Goal: Communication & Community: Share content

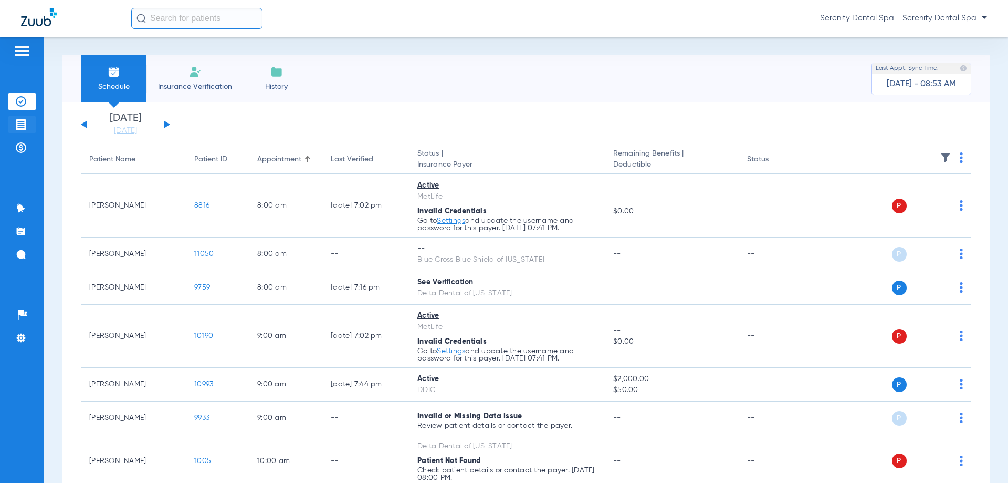
click at [12, 126] on li "Treatment Acceptance" at bounding box center [22, 125] width 28 height 18
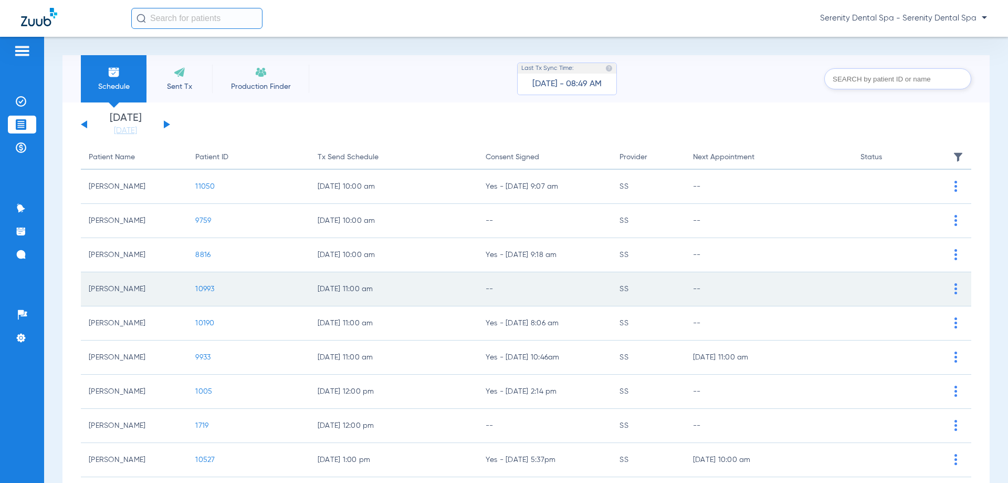
click at [213, 286] on span "10993" at bounding box center [204, 288] width 19 height 7
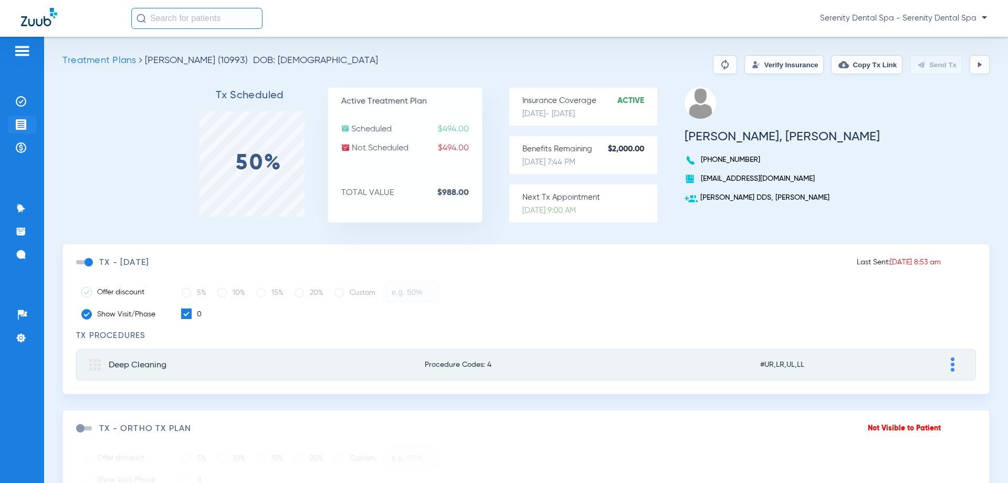
click at [15, 124] on li "Treatment Acceptance" at bounding box center [22, 125] width 28 height 18
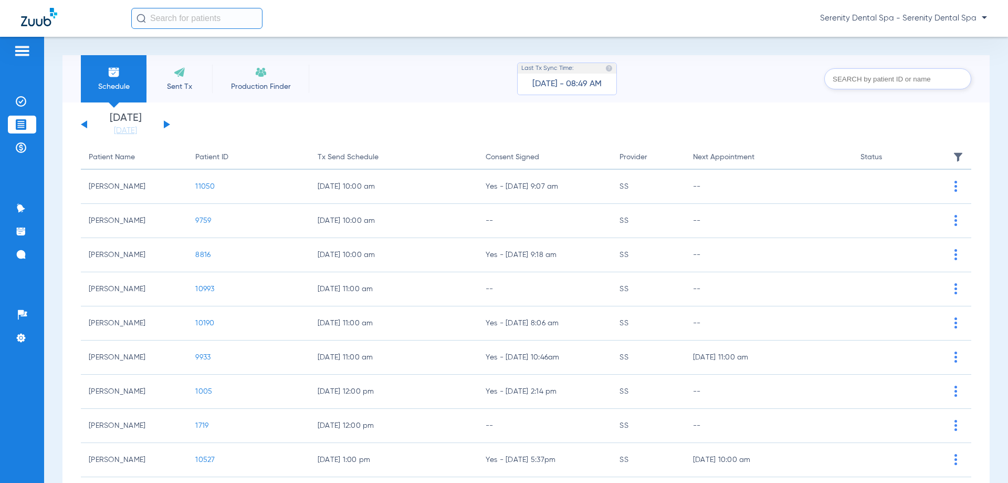
drag, startPoint x: 203, startPoint y: 358, endPoint x: 188, endPoint y: 376, distance: 23.9
click at [203, 358] on span "9933" at bounding box center [202, 356] width 15 height 7
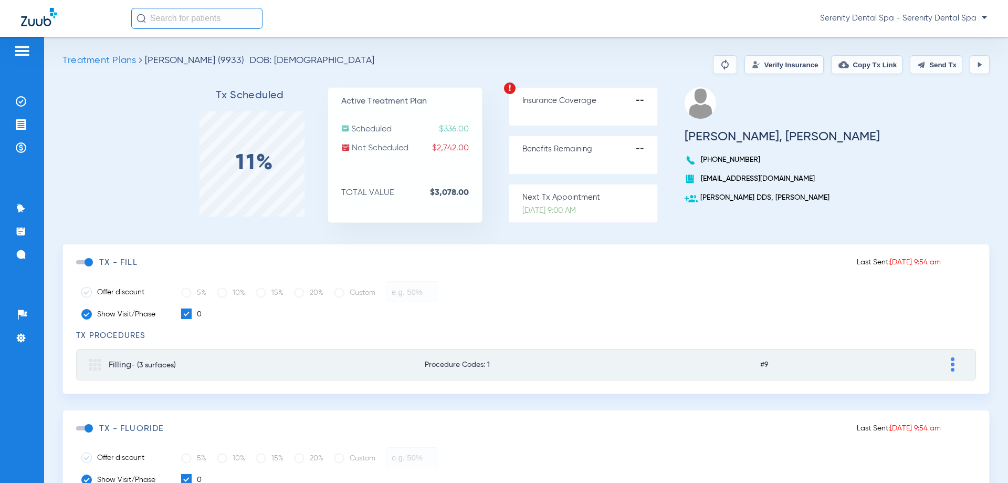
click at [89, 426] on span at bounding box center [84, 428] width 16 height 4
click at [78, 433] on input "checkbox" at bounding box center [78, 433] width 0 height 0
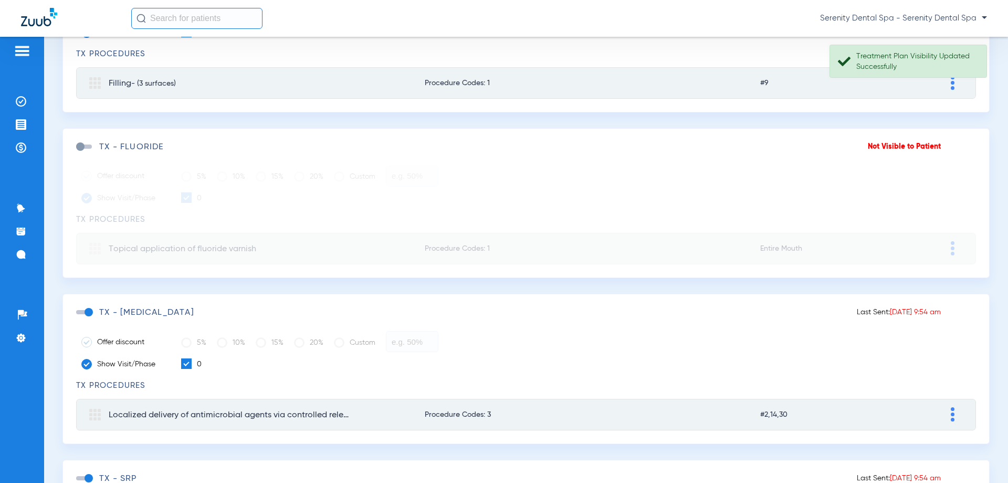
scroll to position [420, 0]
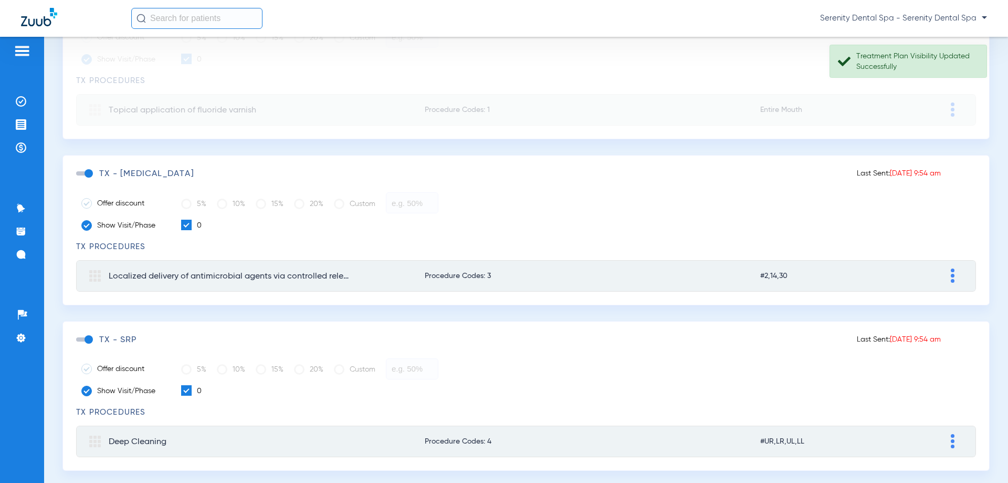
click at [89, 171] on span at bounding box center [84, 173] width 16 height 4
click at [78, 179] on input "checkbox" at bounding box center [78, 179] width 0 height 0
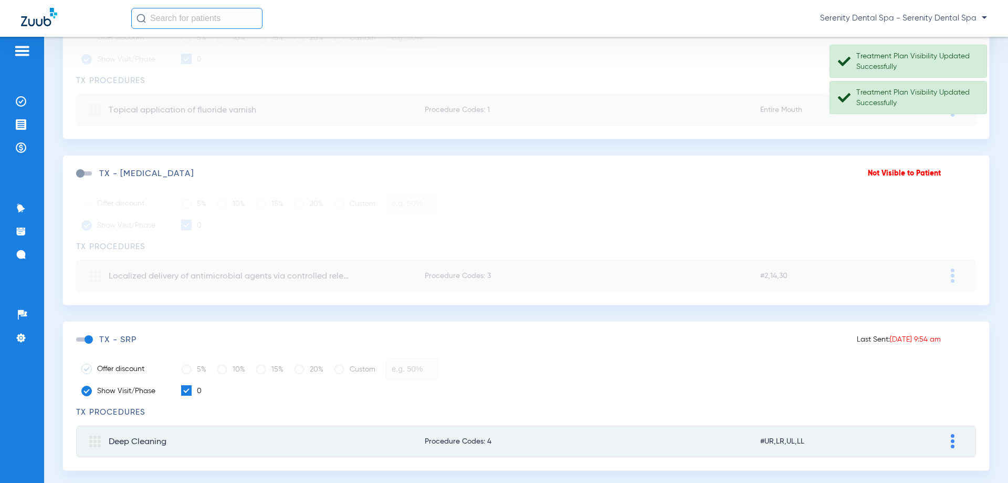
click at [89, 337] on span at bounding box center [84, 339] width 16 height 4
click at [78, 345] on input "checkbox" at bounding box center [78, 345] width 0 height 0
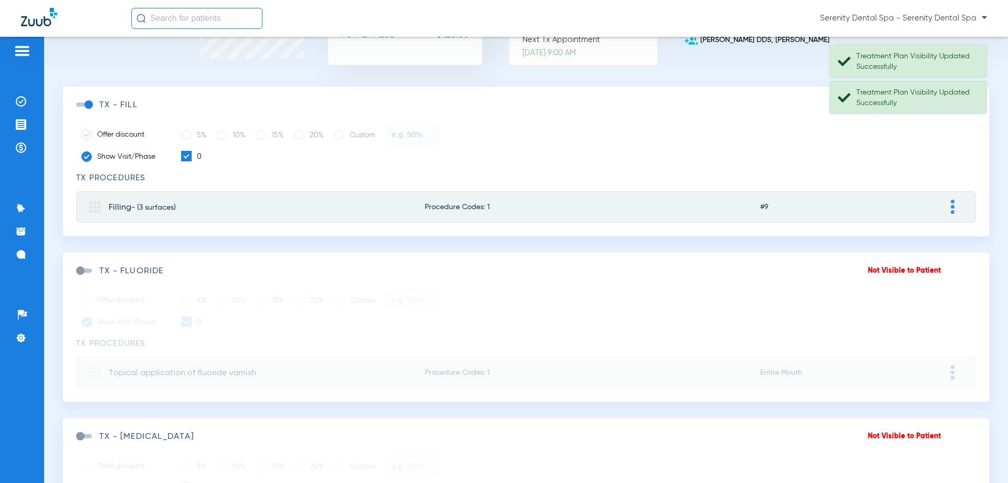
scroll to position [0, 0]
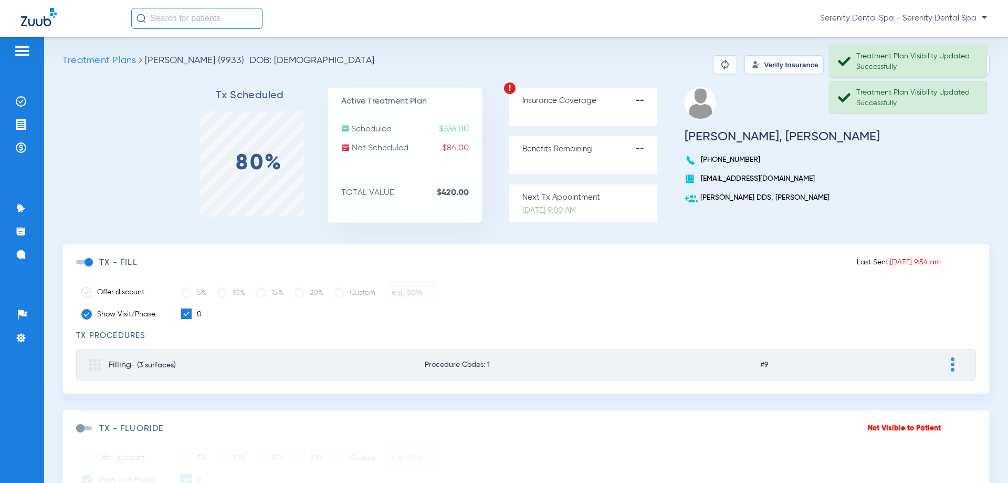
drag, startPoint x: 942, startPoint y: 98, endPoint x: 947, endPoint y: 80, distance: 18.6
click at [943, 97] on div "Treatment Plan Visibility Updated Successfully" at bounding box center [917, 97] width 121 height 21
click at [954, 59] on div "Treatment Plan Visibility Updated Successfully" at bounding box center [917, 61] width 121 height 21
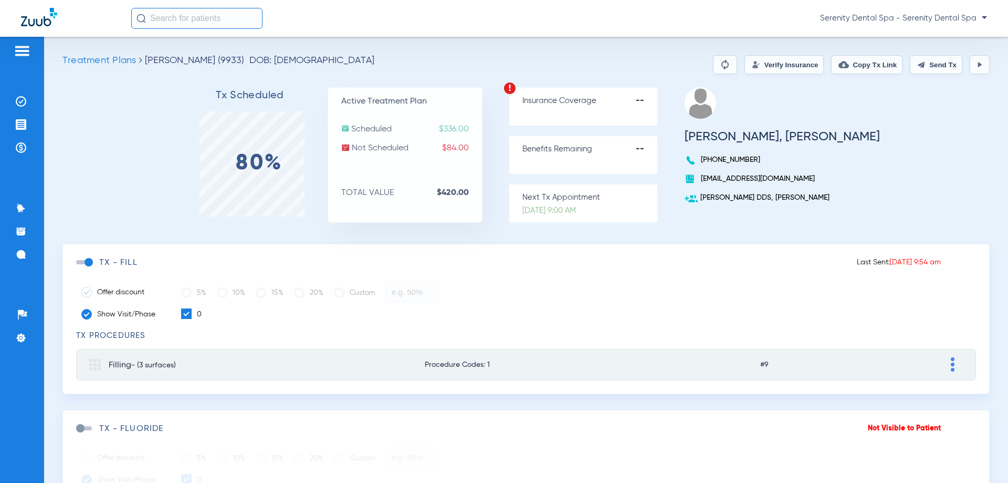
click at [934, 61] on button "Send Tx" at bounding box center [936, 64] width 53 height 19
click at [854, 65] on button "Copy Tx Link" at bounding box center [866, 64] width 71 height 19
click at [22, 149] on img at bounding box center [21, 147] width 11 height 11
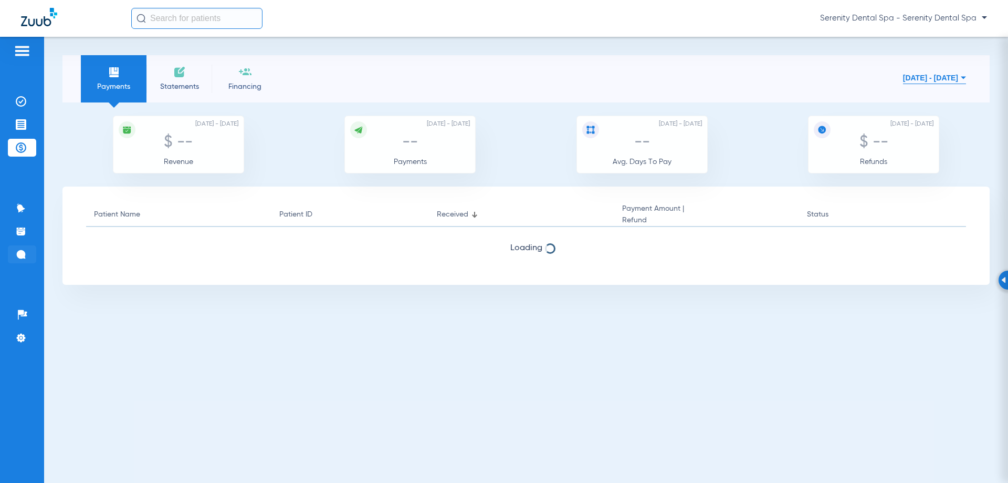
click at [19, 253] on img at bounding box center [21, 254] width 11 height 11
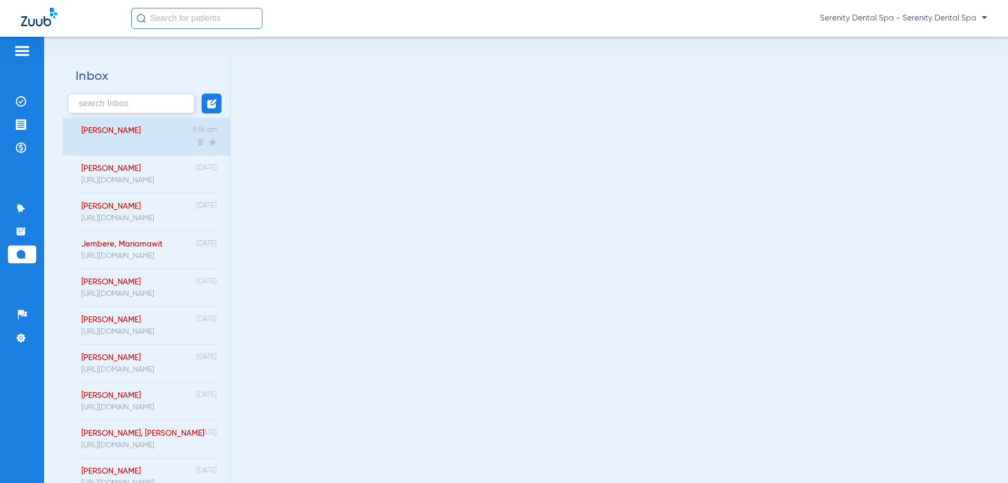
click at [136, 134] on div "[PERSON_NAME] 8:56 am" at bounding box center [147, 137] width 168 height 38
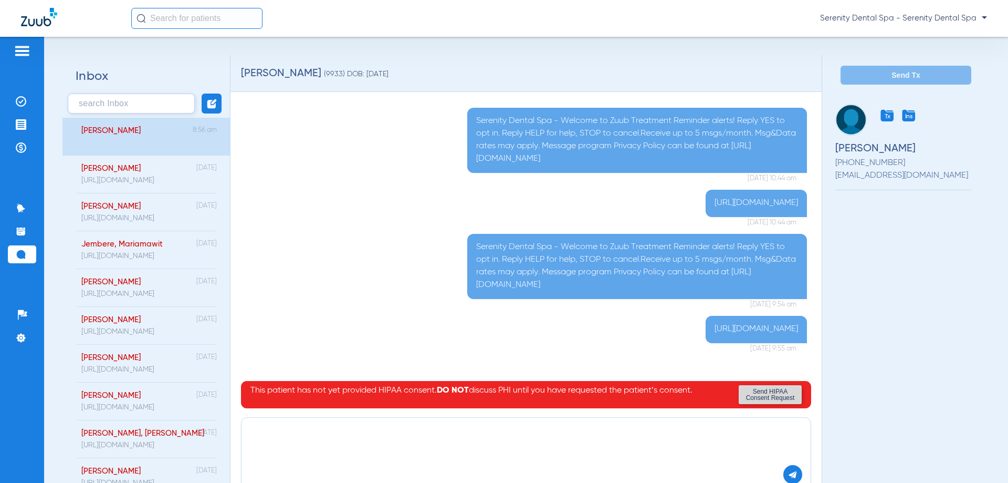
click at [309, 441] on textarea at bounding box center [526, 437] width 553 height 27
paste textarea "[URL][DOMAIN_NAME]"
type textarea "[URL][DOMAIN_NAME]"
click at [788, 471] on img at bounding box center [792, 474] width 9 height 9
click at [17, 121] on img at bounding box center [21, 124] width 11 height 11
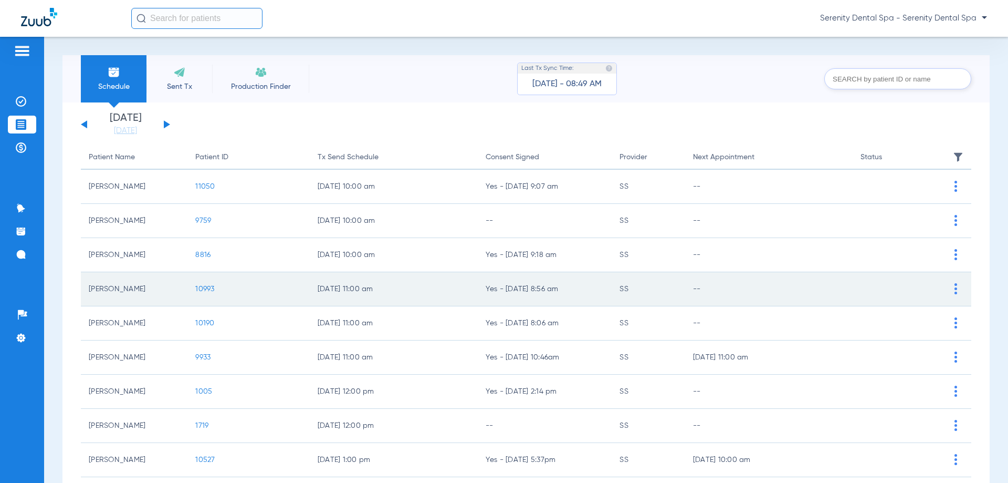
click at [197, 289] on span "10993" at bounding box center [204, 288] width 19 height 7
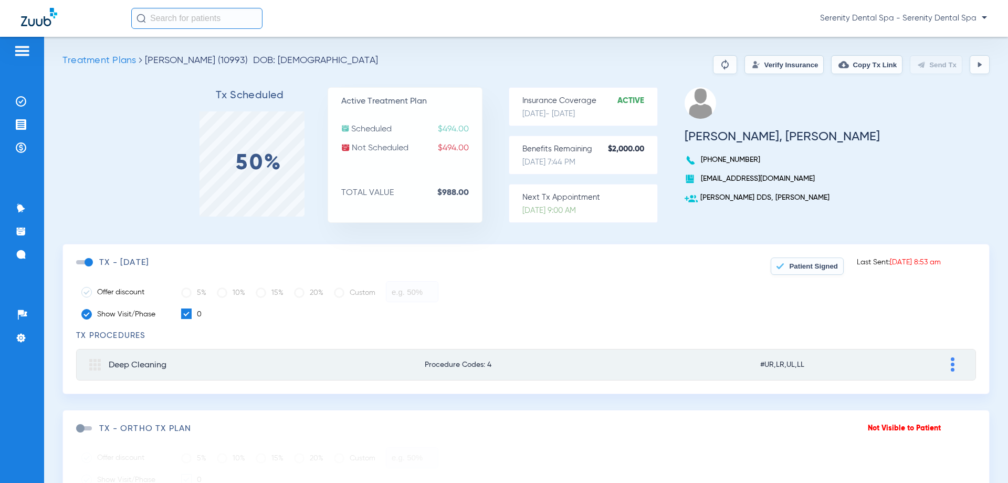
click at [789, 268] on span "Patient Signed" at bounding box center [813, 266] width 49 height 8
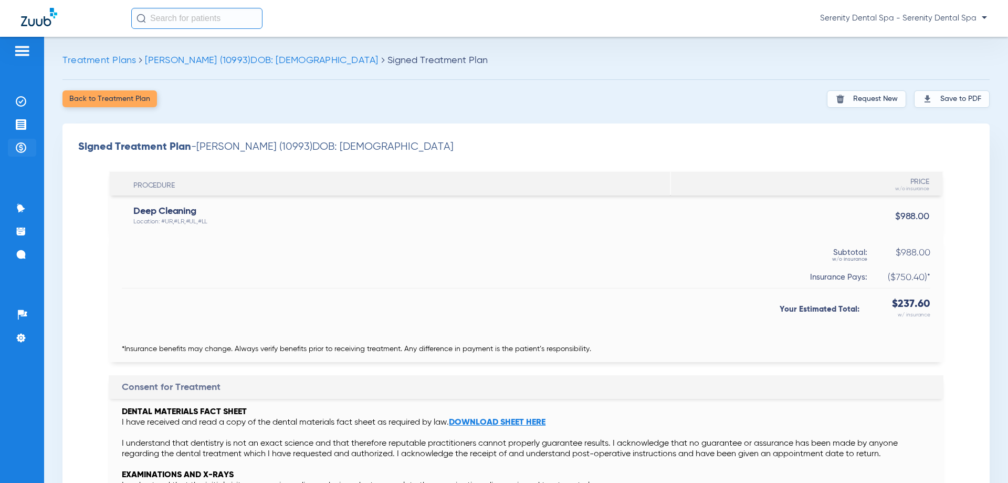
click at [17, 143] on img at bounding box center [21, 147] width 11 height 11
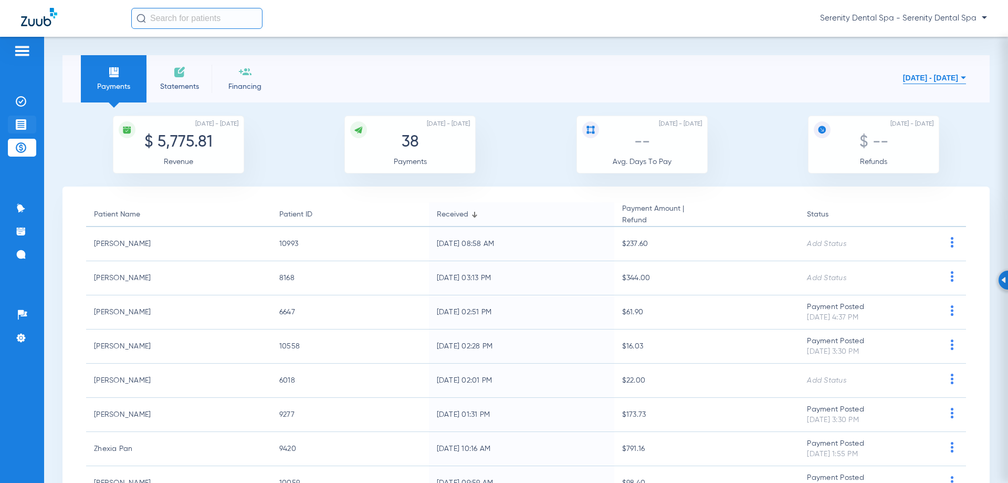
click at [22, 123] on img at bounding box center [21, 124] width 11 height 11
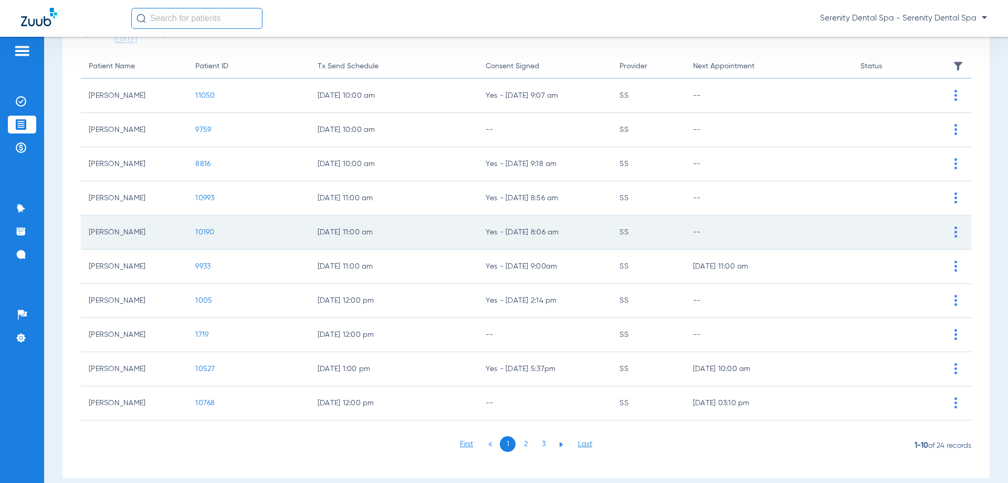
scroll to position [105, 0]
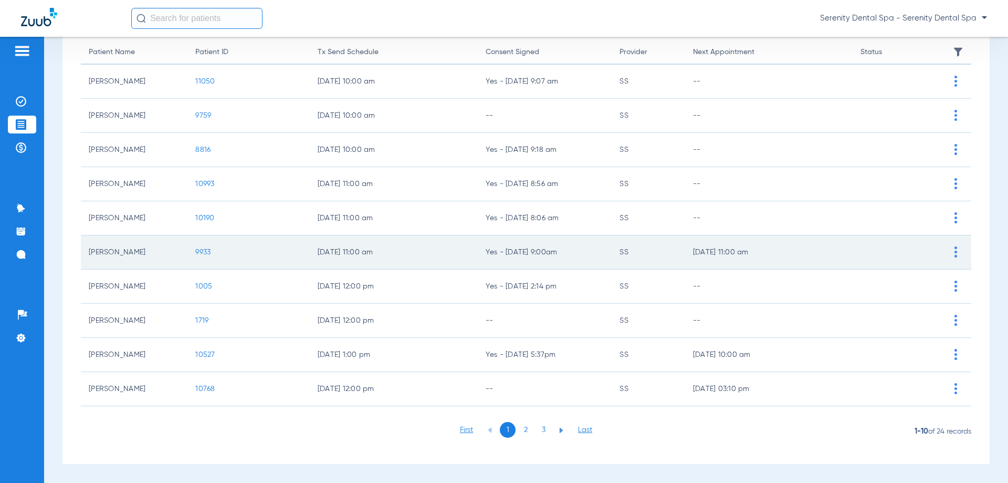
click at [205, 251] on span "9933" at bounding box center [202, 251] width 15 height 7
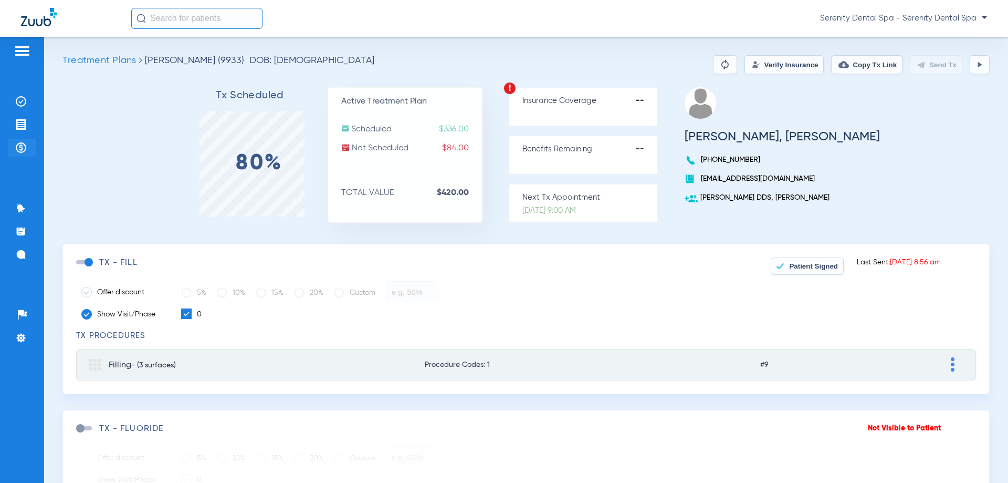
click at [27, 150] on li "Payments & A/R" at bounding box center [22, 148] width 28 height 18
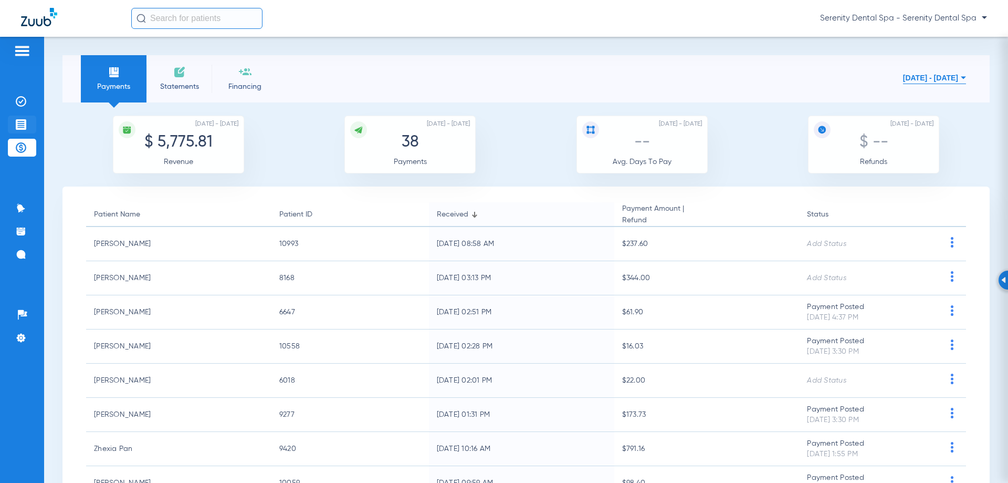
click at [21, 129] on li "Treatment Acceptance" at bounding box center [22, 125] width 28 height 18
